Goal: Task Accomplishment & Management: Manage account settings

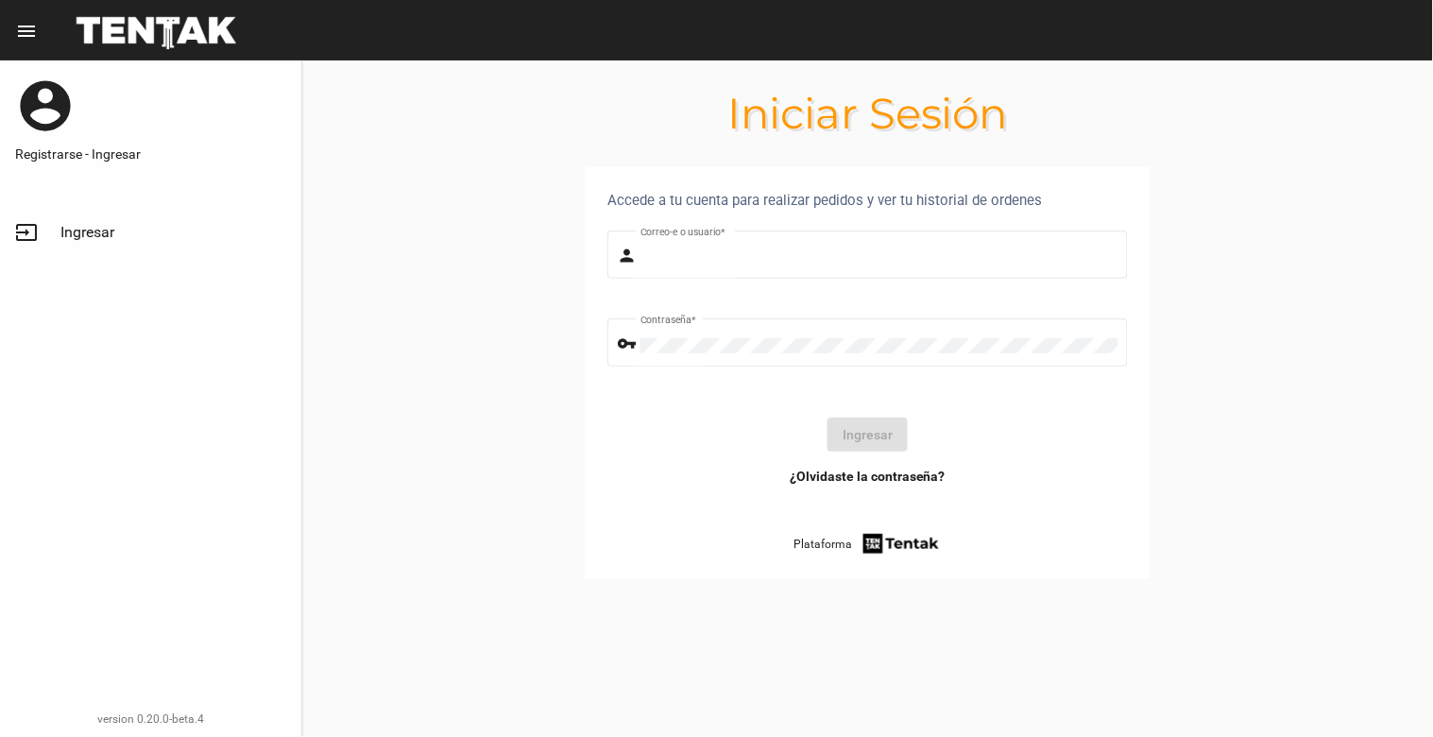
type input "[EMAIL_ADDRESS][DOMAIN_NAME]"
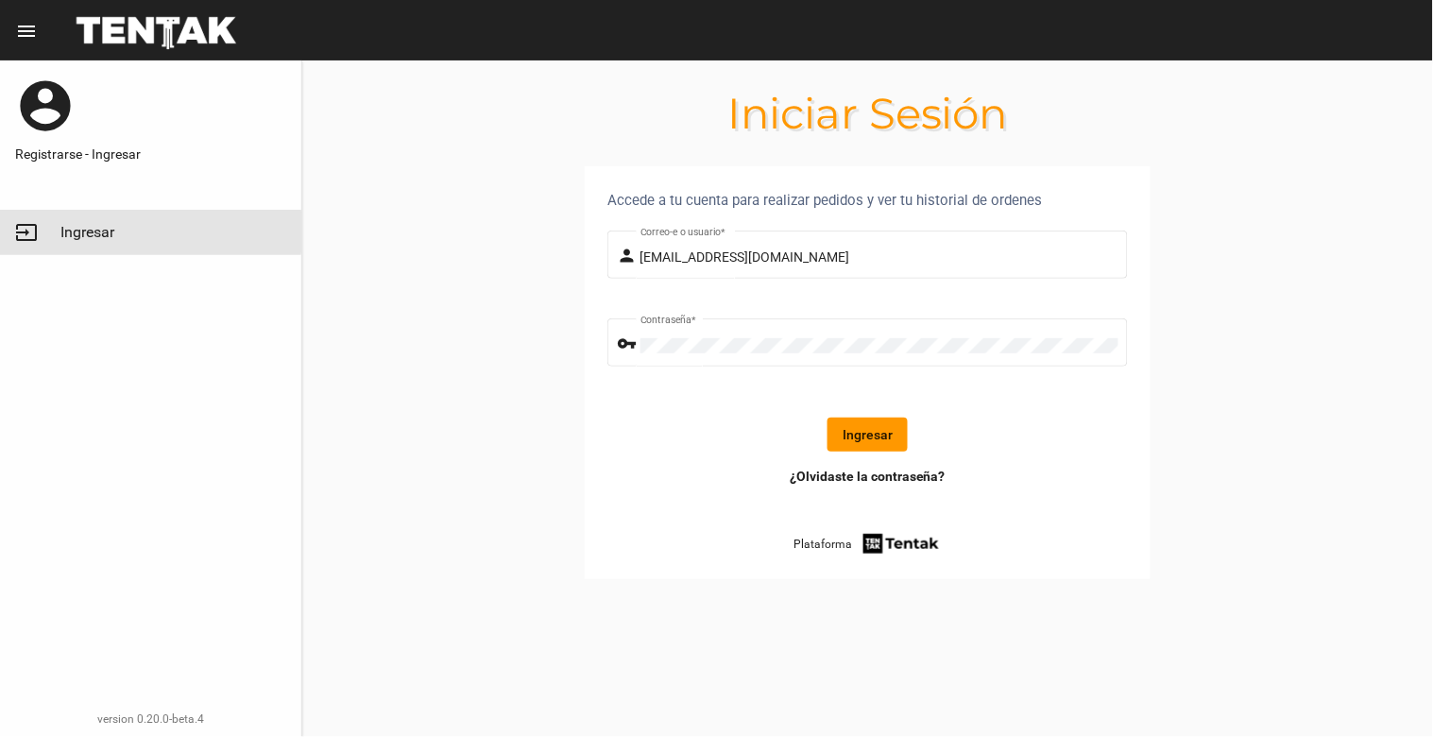
click at [77, 231] on span "Ingresar" at bounding box center [87, 232] width 54 height 19
click at [875, 426] on button "Ingresar" at bounding box center [868, 435] width 80 height 34
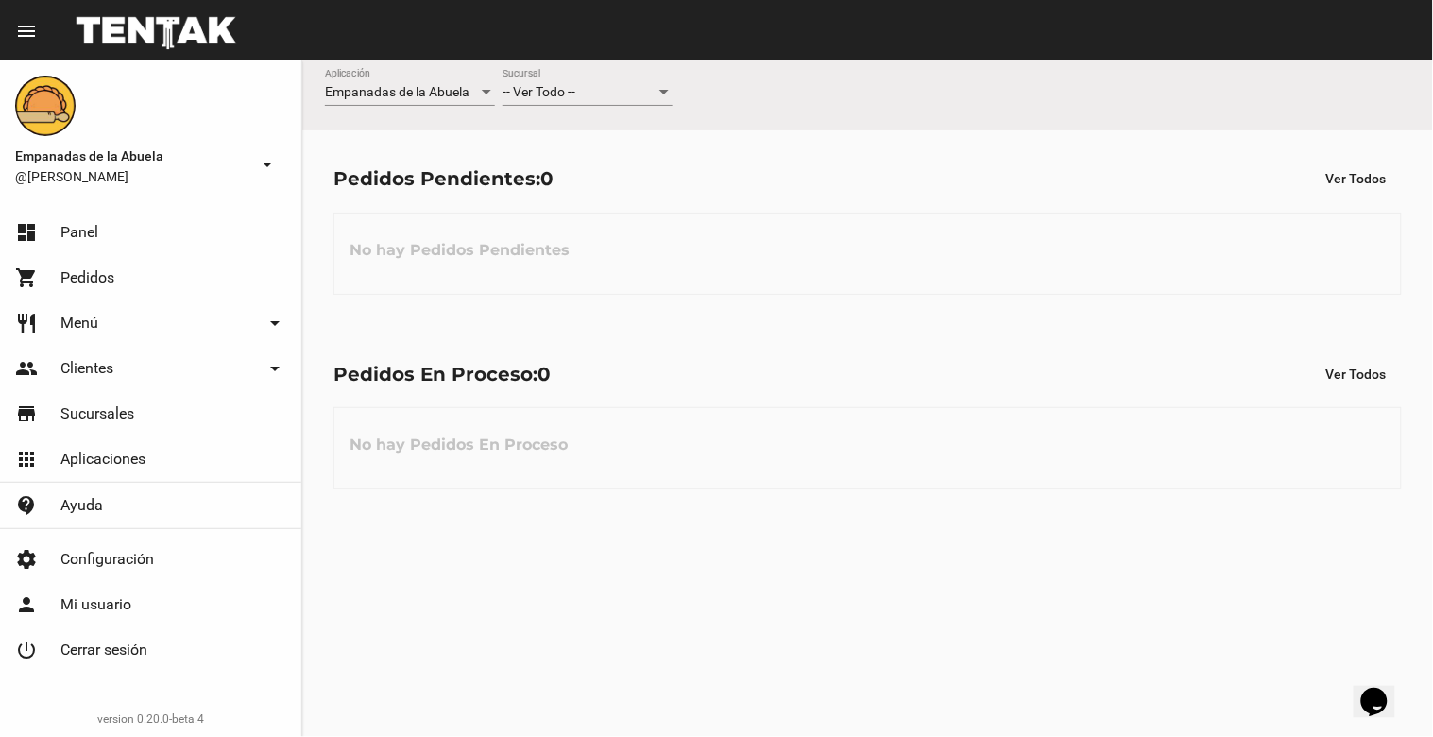
click at [590, 98] on div "-- Ver Todo --" at bounding box center [579, 92] width 153 height 15
click at [598, 91] on div "-- Ver Todo --" at bounding box center [579, 92] width 153 height 15
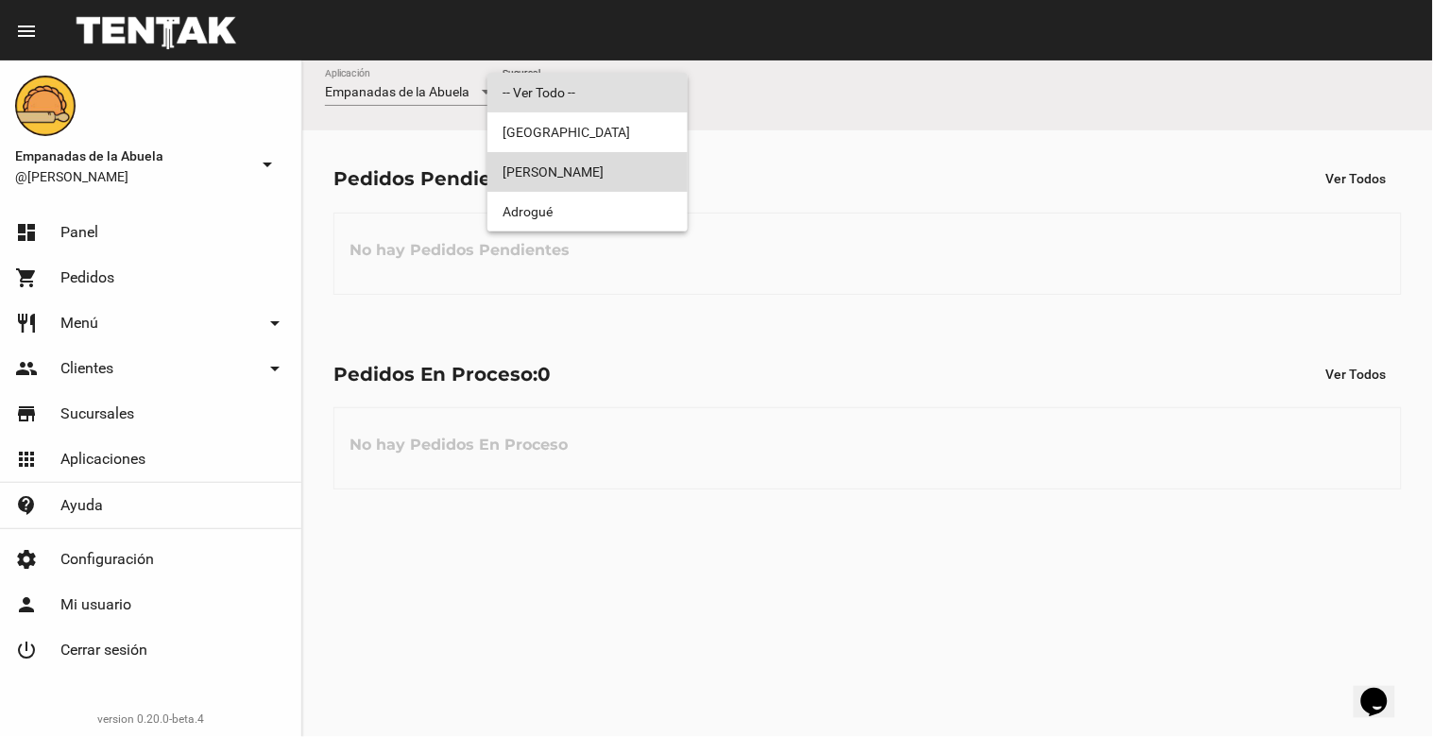
click at [608, 164] on span "[PERSON_NAME]" at bounding box center [588, 172] width 170 height 40
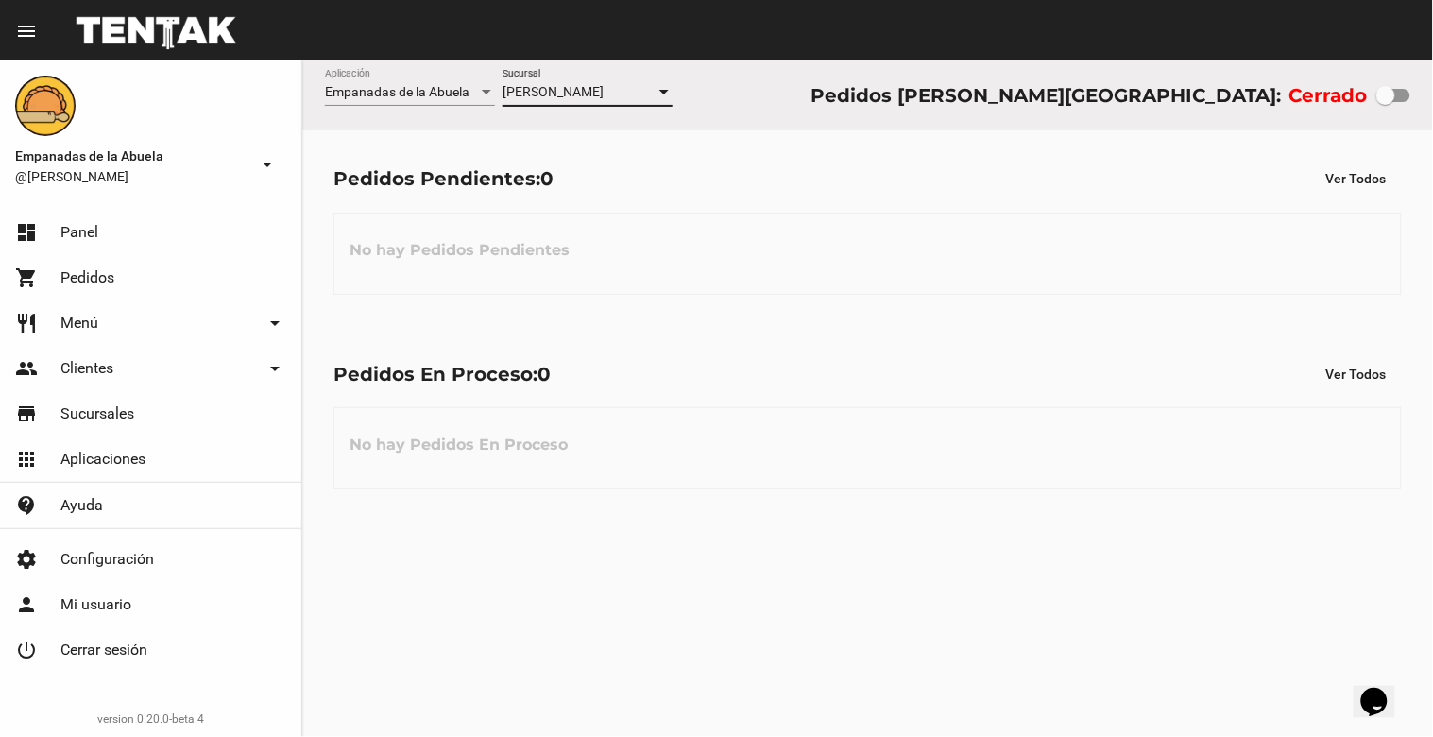
click at [1393, 91] on div at bounding box center [1386, 95] width 19 height 19
click at [1386, 102] on input "checkbox" at bounding box center [1385, 102] width 1 height 1
checkbox input "true"
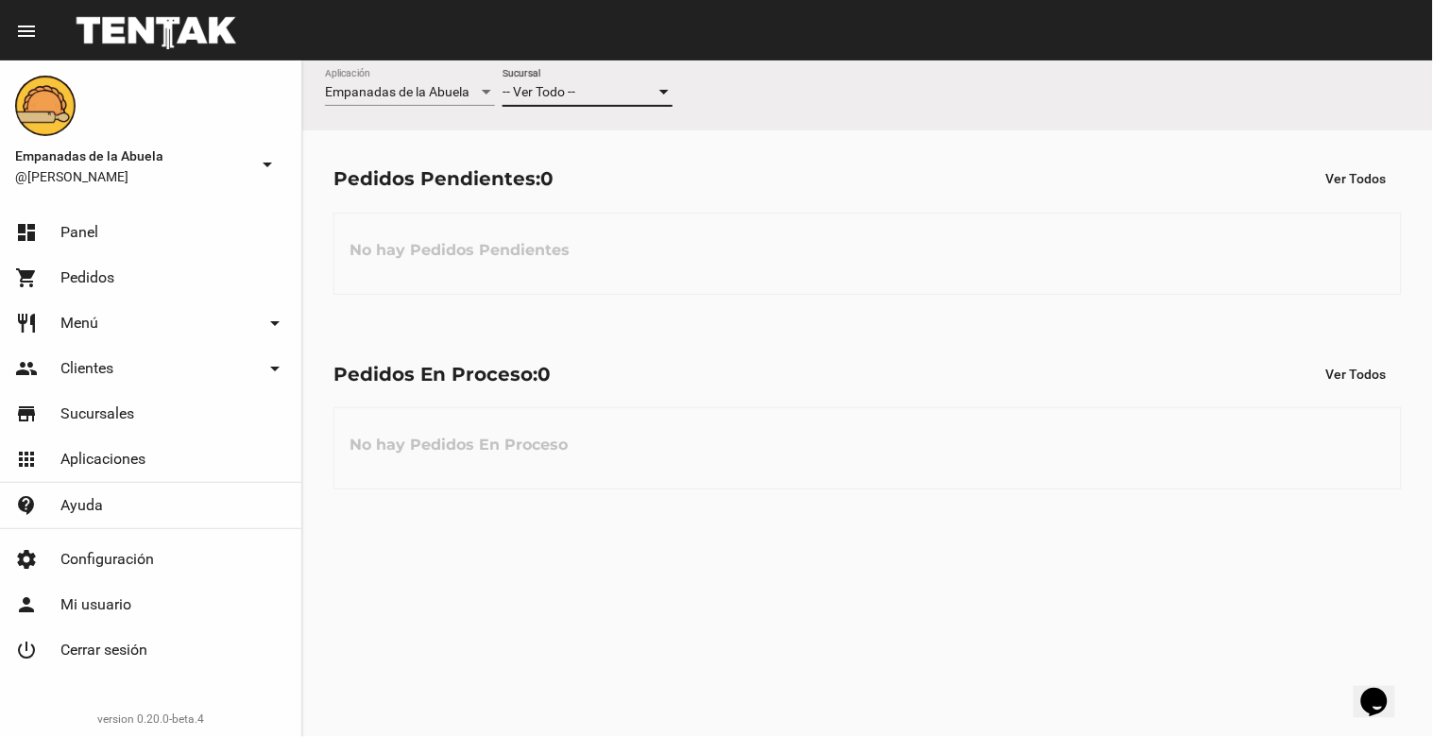
click at [621, 87] on div "-- Ver Todo --" at bounding box center [579, 92] width 153 height 15
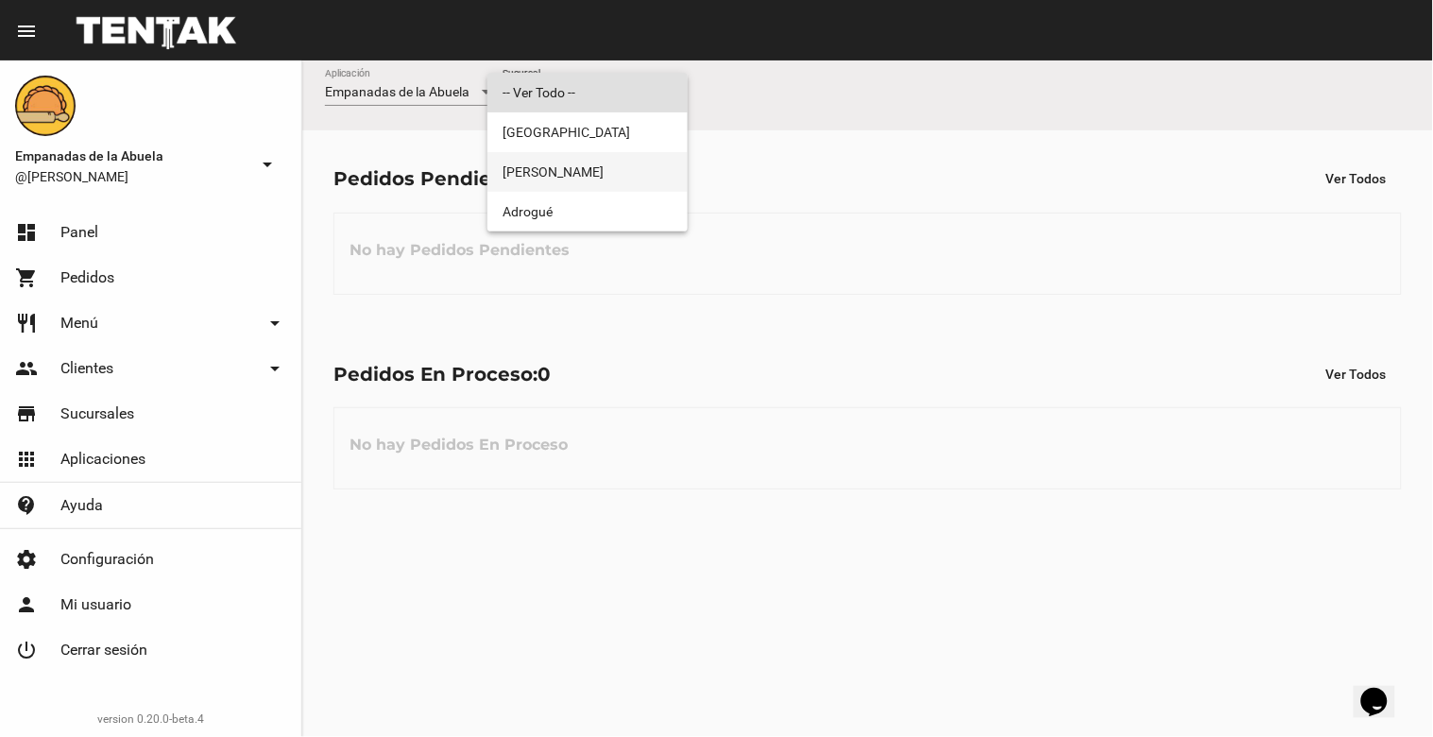
click at [607, 157] on span "[PERSON_NAME]" at bounding box center [588, 172] width 170 height 40
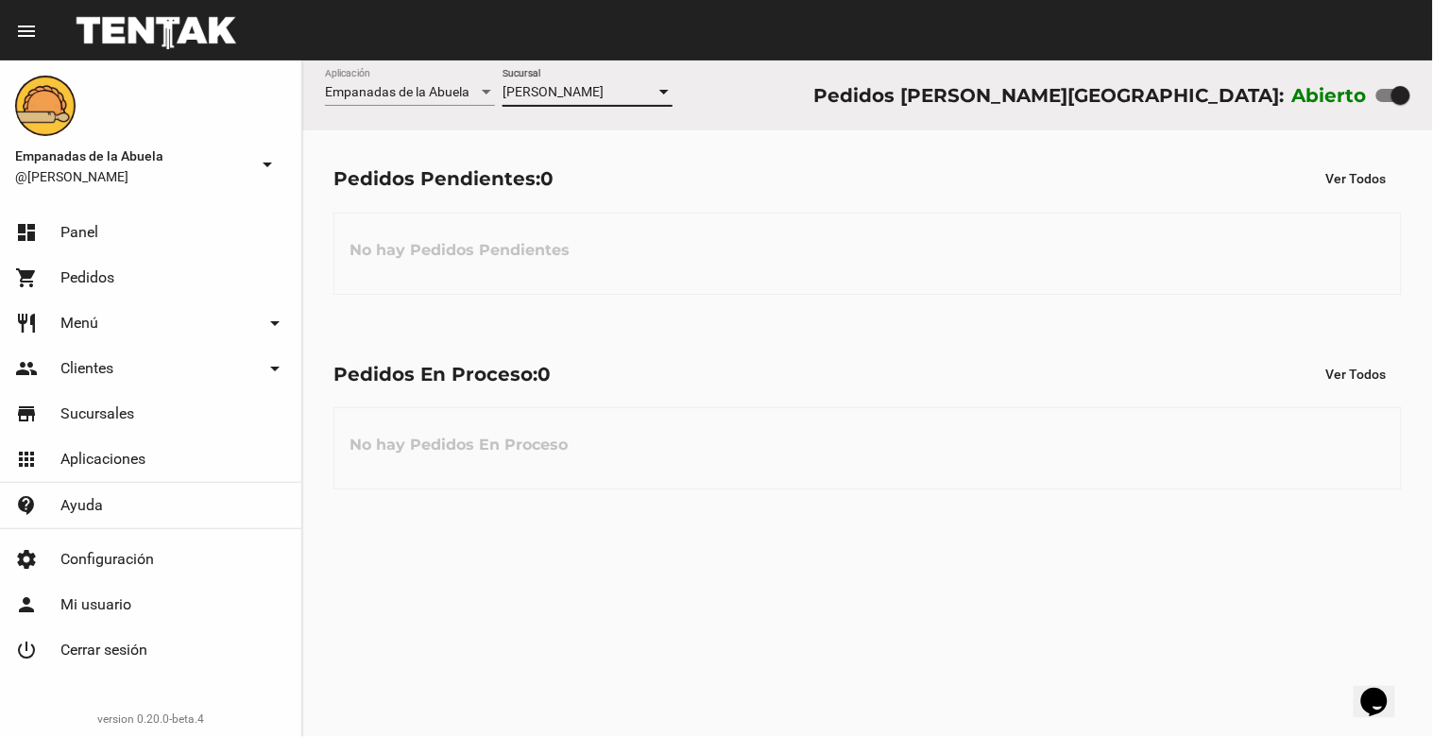
click at [1310, 5] on mat-toolbar "menu Resumen" at bounding box center [716, 30] width 1433 height 60
